Goal: Contribute content: Add original content to the website for others to see

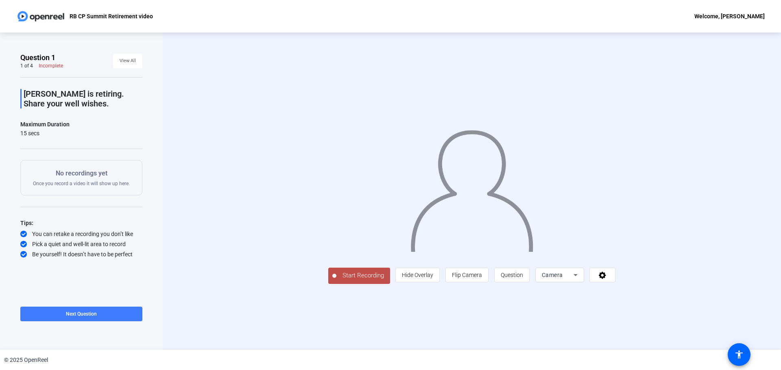
click at [91, 313] on span "Next Question" at bounding box center [81, 314] width 31 height 6
click at [336, 281] on span "Start Recording" at bounding box center [363, 275] width 54 height 9
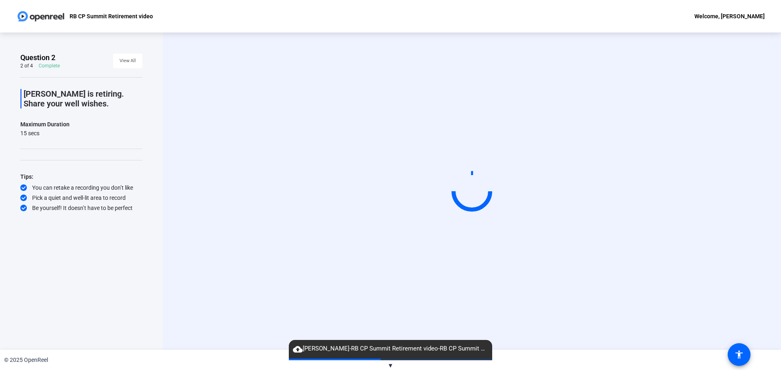
click at [390, 365] on span "▼" at bounding box center [390, 365] width 6 height 7
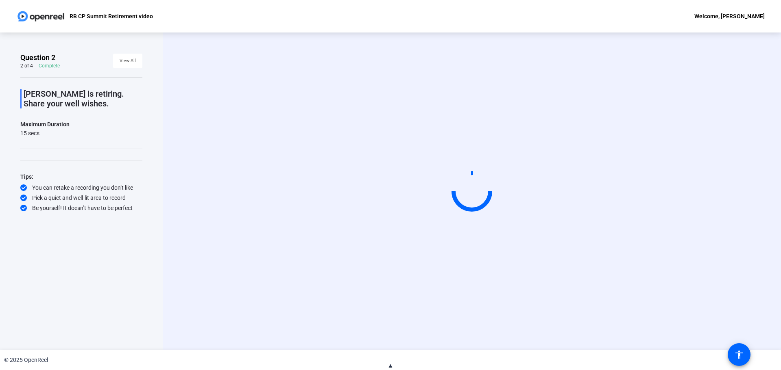
click at [389, 363] on span "▲" at bounding box center [390, 365] width 6 height 7
click at [132, 62] on span "View All" at bounding box center [128, 61] width 16 height 12
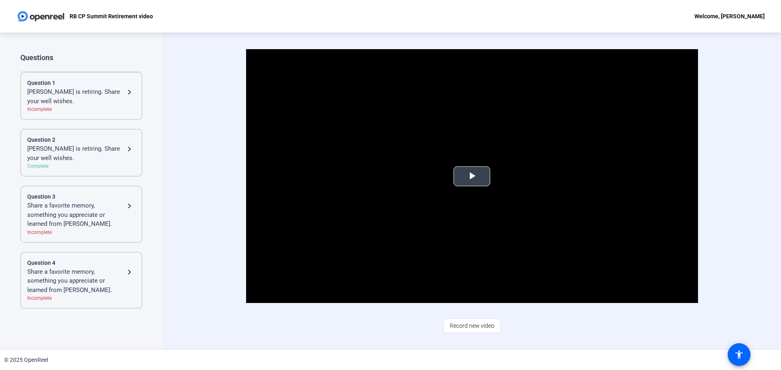
click at [472, 176] on span "Video Player" at bounding box center [472, 176] width 0 height 0
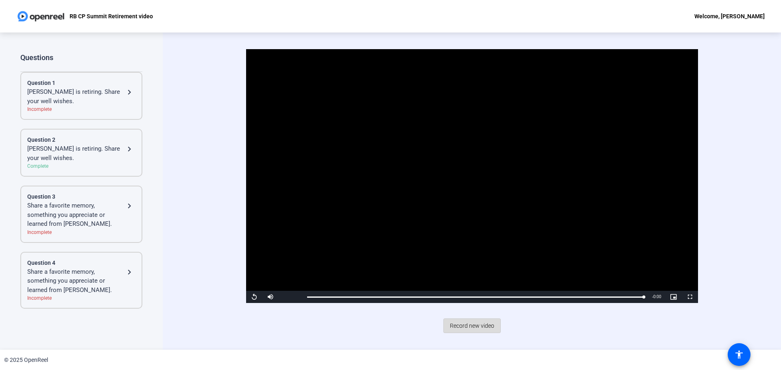
click at [476, 324] on span "Record new video" at bounding box center [472, 325] width 44 height 15
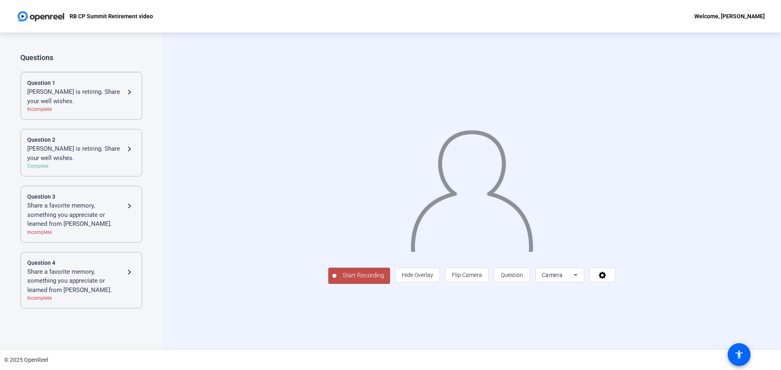
click at [336, 281] on span "Start Recording" at bounding box center [363, 275] width 54 height 9
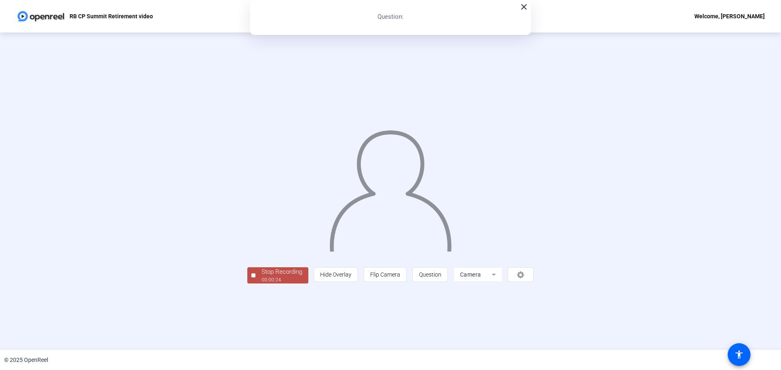
click at [261, 277] on div "Stop Recording" at bounding box center [281, 272] width 41 height 9
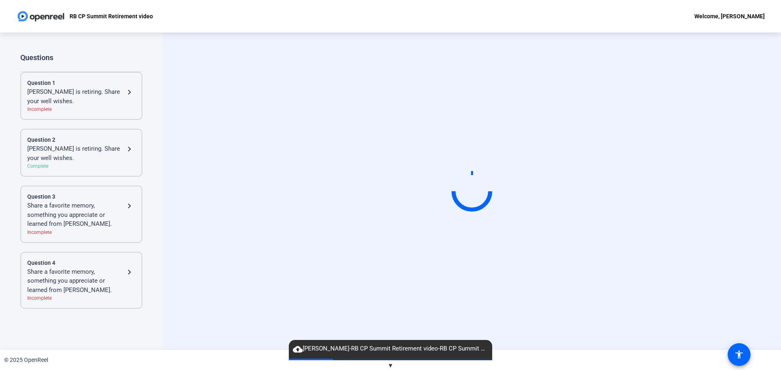
click at [124, 149] on mat-icon "navigate_next" at bounding box center [129, 149] width 10 height 10
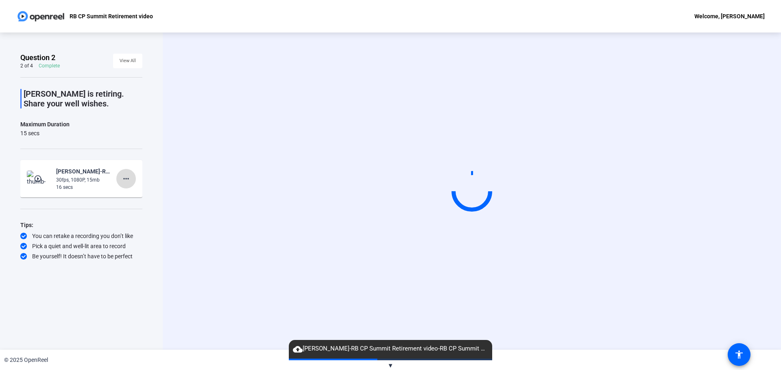
click at [128, 178] on mat-icon "more_horiz" at bounding box center [126, 179] width 10 height 10
click at [139, 205] on span "Retake" at bounding box center [139, 206] width 33 height 10
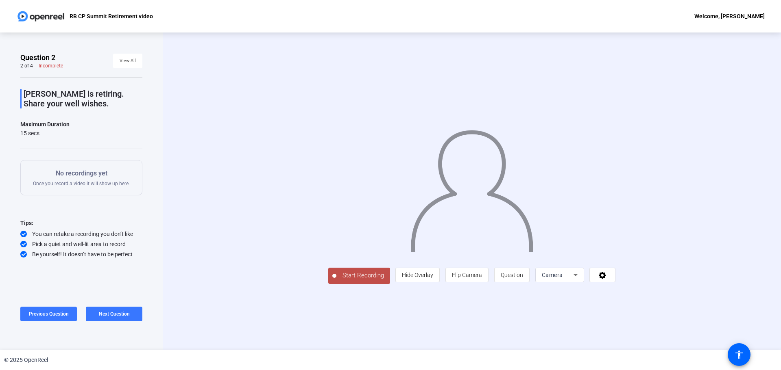
click at [336, 281] on span "Start Recording" at bounding box center [363, 275] width 54 height 9
click at [51, 314] on span "Previous Question" at bounding box center [49, 314] width 40 height 6
click at [120, 315] on span "Next Question" at bounding box center [114, 314] width 31 height 6
click at [50, 310] on span at bounding box center [48, 315] width 57 height 20
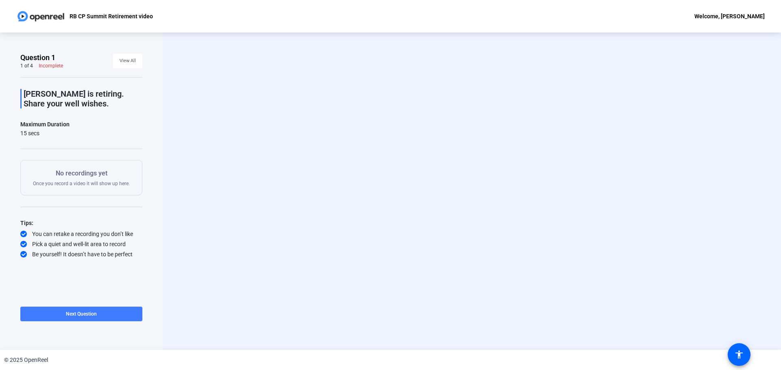
click at [111, 313] on span at bounding box center [81, 315] width 122 height 20
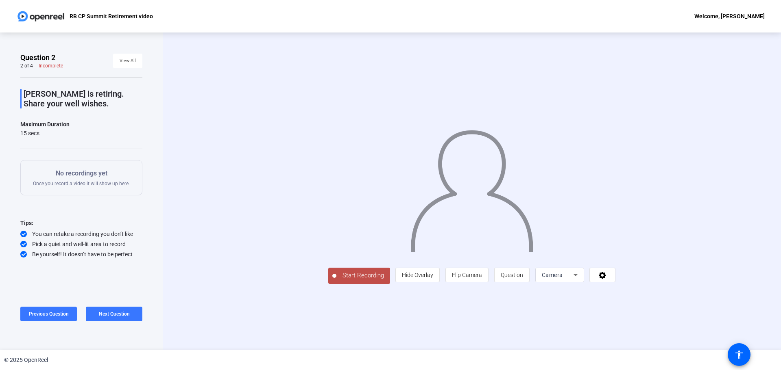
click at [336, 281] on span "Start Recording" at bounding box center [363, 275] width 54 height 9
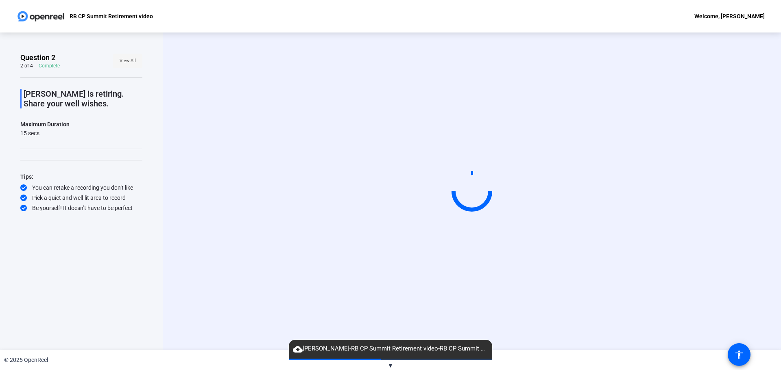
click at [133, 58] on span "View All" at bounding box center [128, 61] width 16 height 12
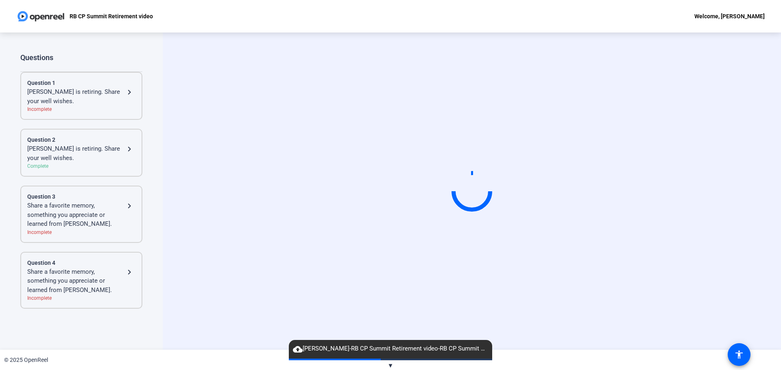
click at [131, 150] on mat-icon "navigate_next" at bounding box center [129, 149] width 10 height 10
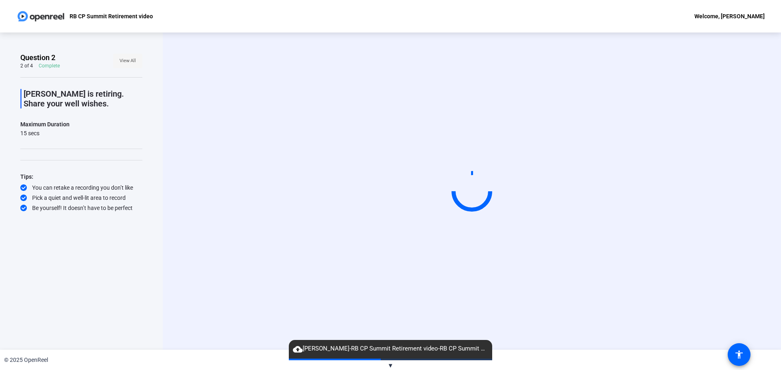
click at [122, 61] on span "View All" at bounding box center [128, 61] width 16 height 12
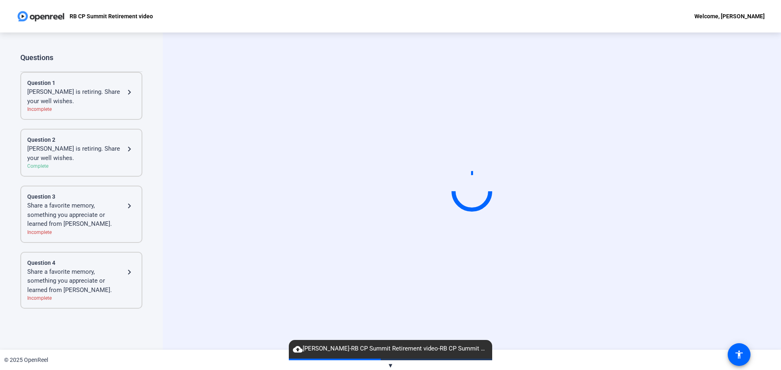
click at [128, 146] on mat-icon "navigate_next" at bounding box center [129, 149] width 10 height 10
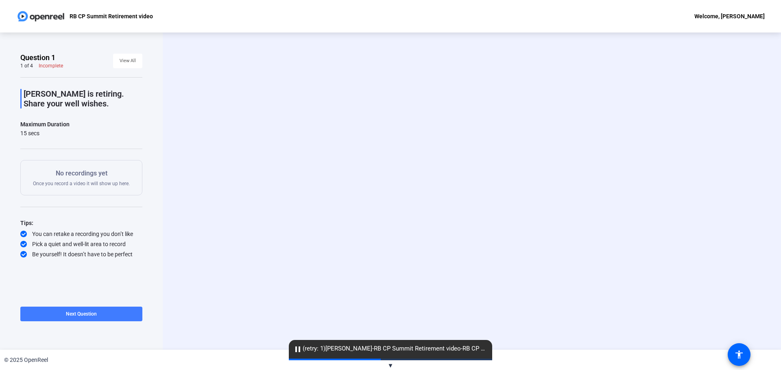
click at [93, 311] on span "Next Question" at bounding box center [81, 314] width 31 height 6
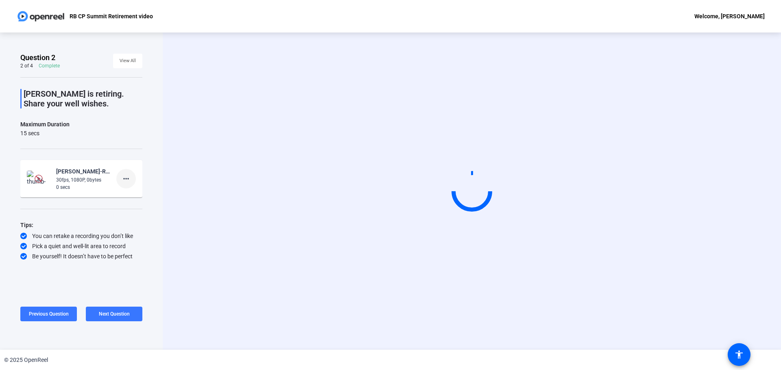
click at [123, 177] on mat-icon "more_horiz" at bounding box center [126, 179] width 10 height 10
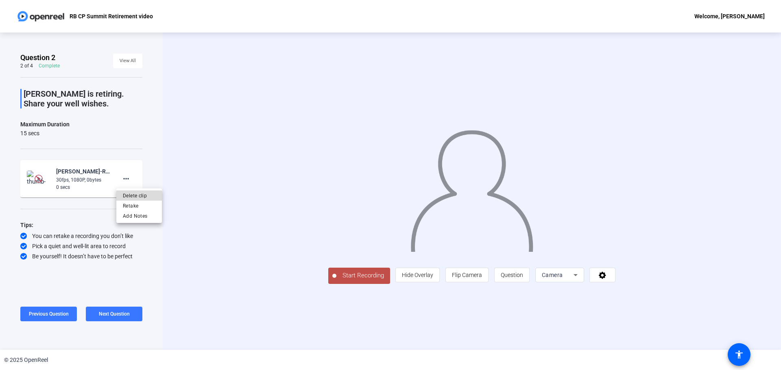
click at [135, 197] on span "Delete clip" at bounding box center [139, 196] width 33 height 10
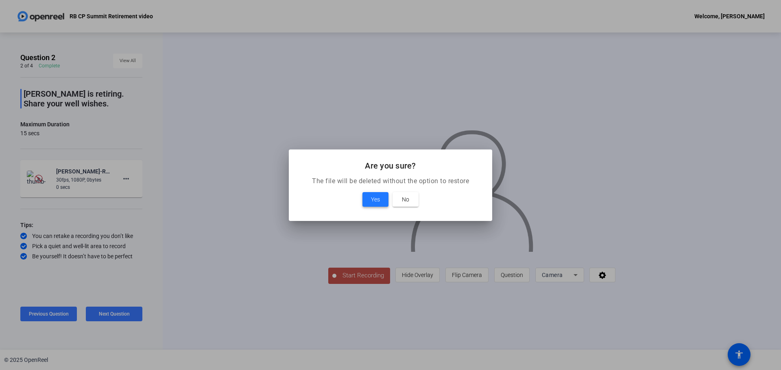
click at [366, 200] on span at bounding box center [375, 200] width 26 height 20
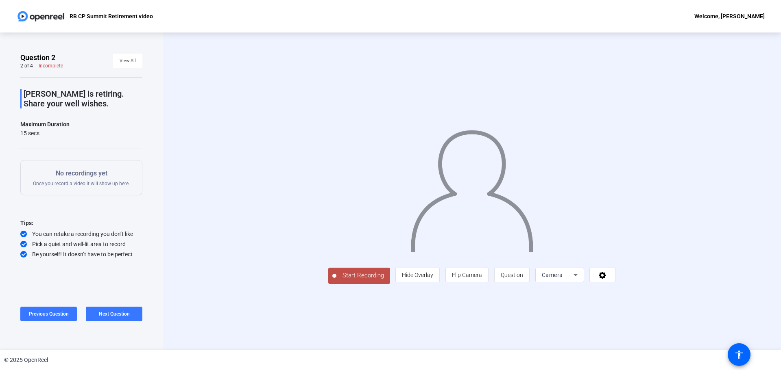
click at [336, 281] on span "Start Recording" at bounding box center [363, 275] width 54 height 9
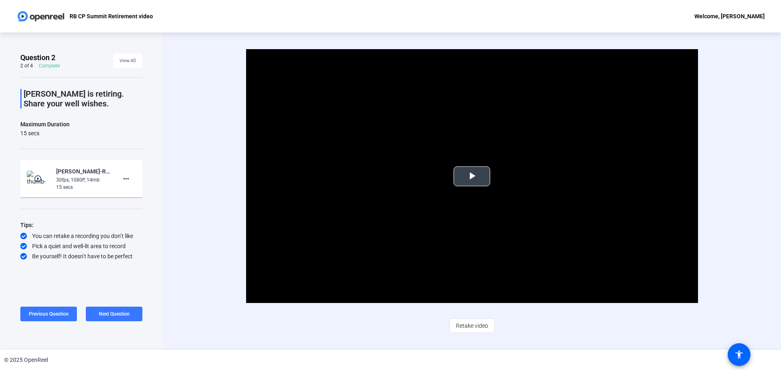
click at [472, 176] on span "Video Player" at bounding box center [472, 176] width 0 height 0
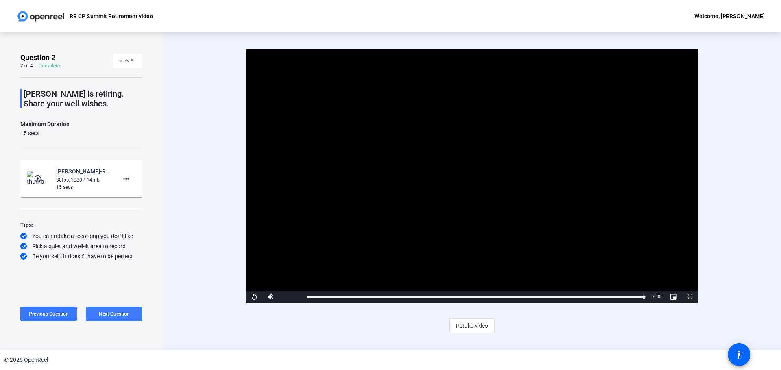
click at [114, 316] on span "Next Question" at bounding box center [114, 314] width 31 height 6
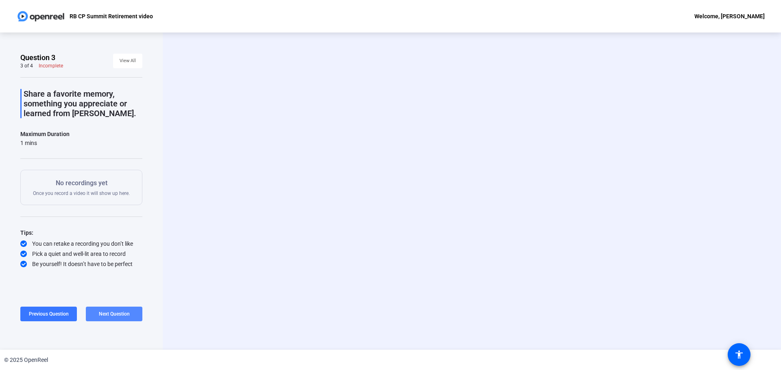
click at [117, 315] on span "Next Question" at bounding box center [114, 314] width 31 height 6
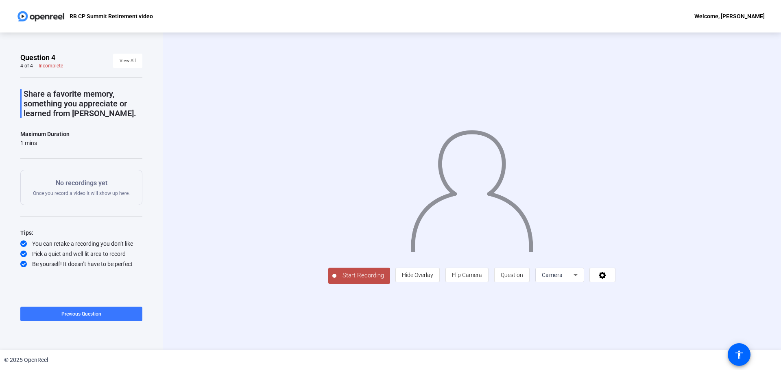
click at [336, 281] on span "Start Recording" at bounding box center [363, 275] width 54 height 9
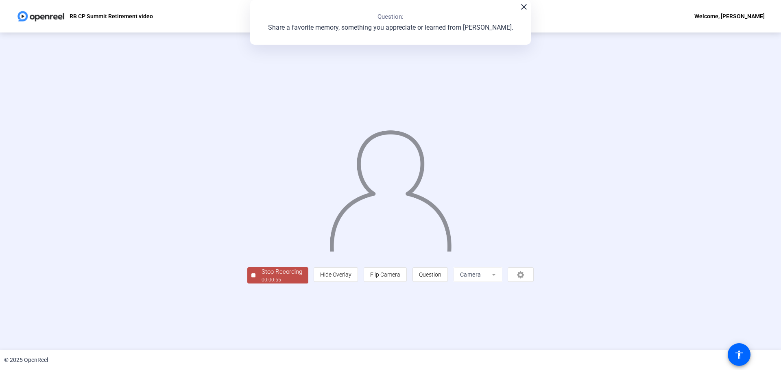
click at [191, 332] on div "Stop Recording 00:00:55 person Hide Overlay flip Flip Camera question_mark Ques…" at bounding box center [390, 192] width 781 height 318
click at [261, 277] on div "Stop Recording" at bounding box center [281, 272] width 41 height 9
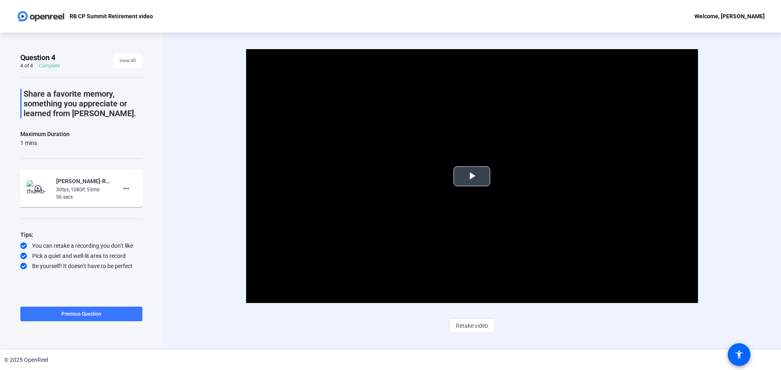
click at [472, 176] on span "Video Player" at bounding box center [472, 176] width 0 height 0
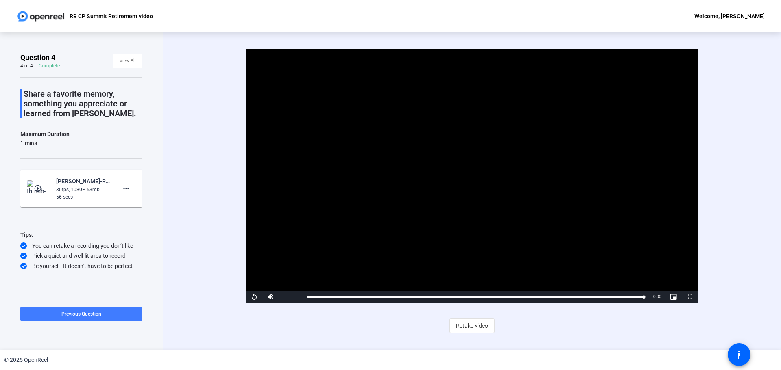
click at [95, 315] on span "Previous Question" at bounding box center [81, 314] width 40 height 6
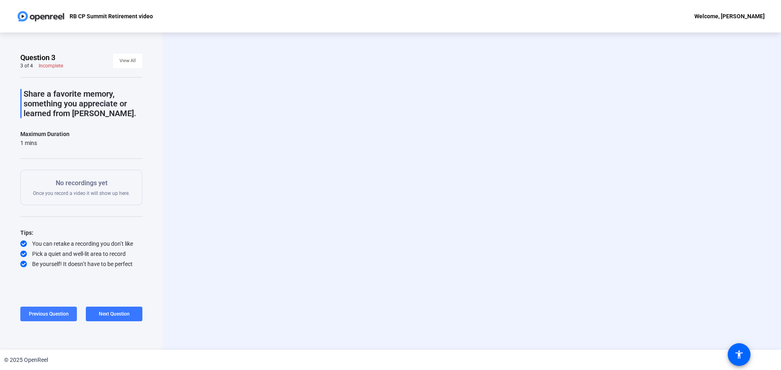
click at [55, 313] on span "Previous Question" at bounding box center [49, 314] width 40 height 6
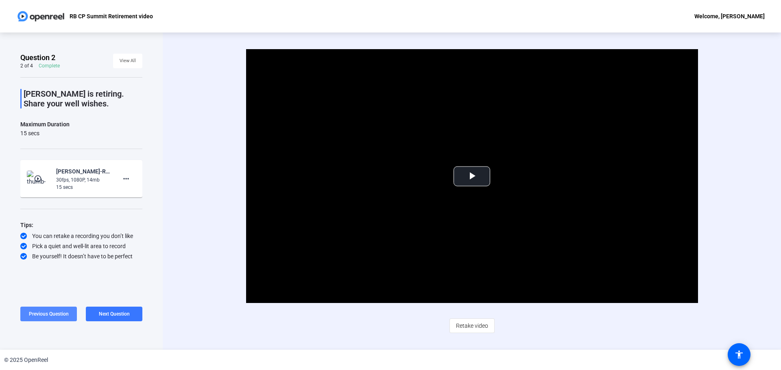
click at [55, 313] on span "Previous Question" at bounding box center [49, 314] width 40 height 6
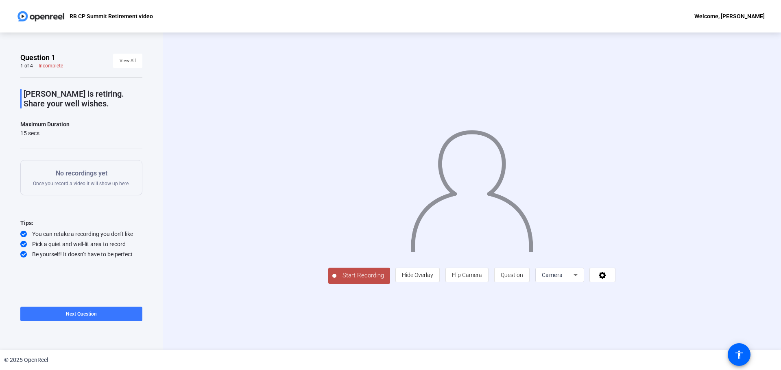
click at [336, 281] on span "Start Recording" at bounding box center [363, 275] width 54 height 9
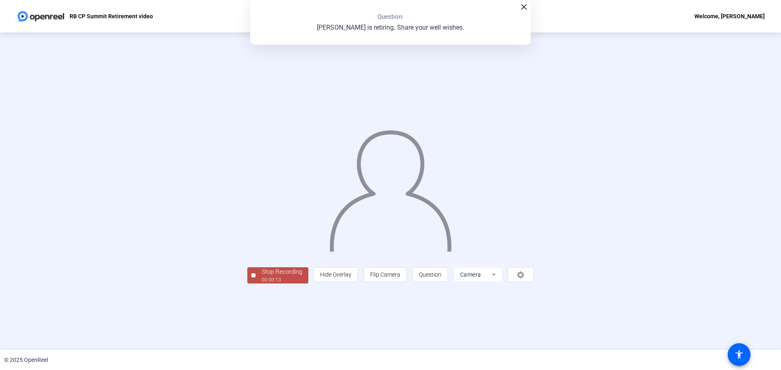
click at [261, 277] on div "Stop Recording" at bounding box center [281, 272] width 41 height 9
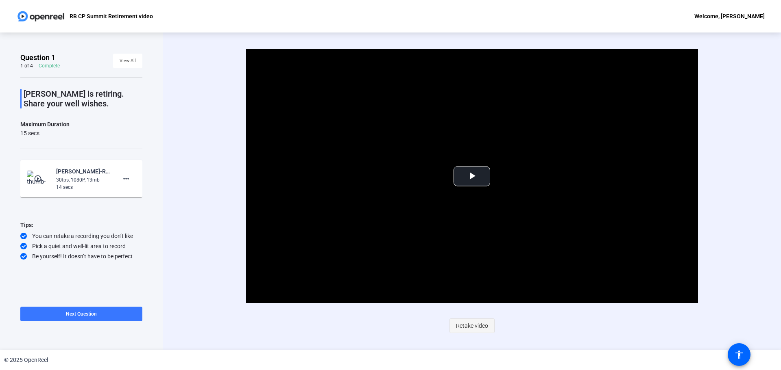
click at [472, 326] on span "Retake video" at bounding box center [472, 325] width 32 height 15
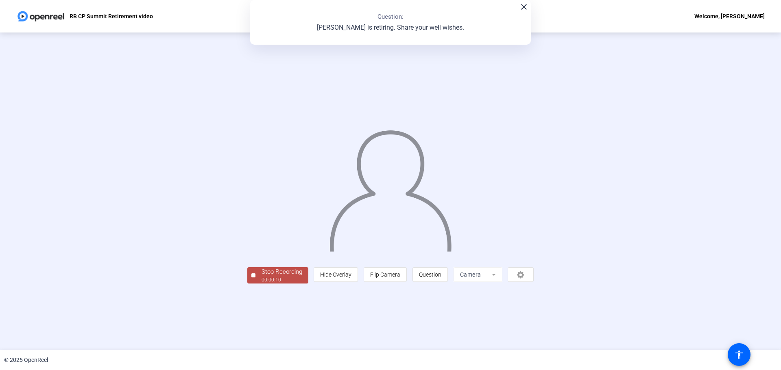
click at [261, 284] on div "00:00:10" at bounding box center [281, 279] width 41 height 7
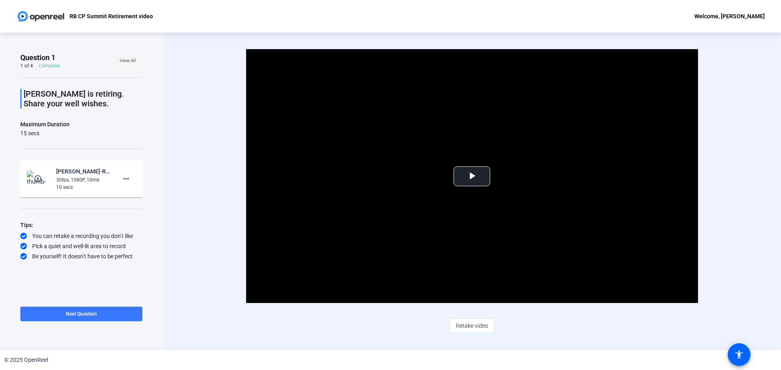
click at [127, 62] on span "View All" at bounding box center [128, 61] width 16 height 12
